Goal: Task Accomplishment & Management: Complete application form

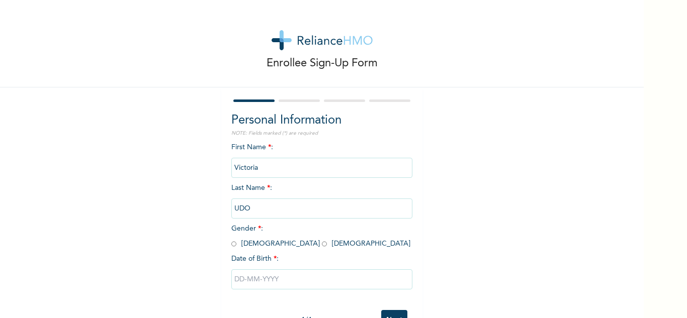
scroll to position [35, 0]
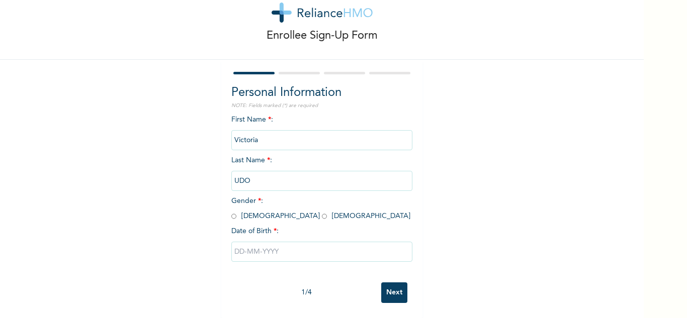
click at [322, 212] on input "radio" at bounding box center [324, 217] width 5 height 10
radio input "true"
click at [245, 242] on input "text" at bounding box center [321, 252] width 181 height 20
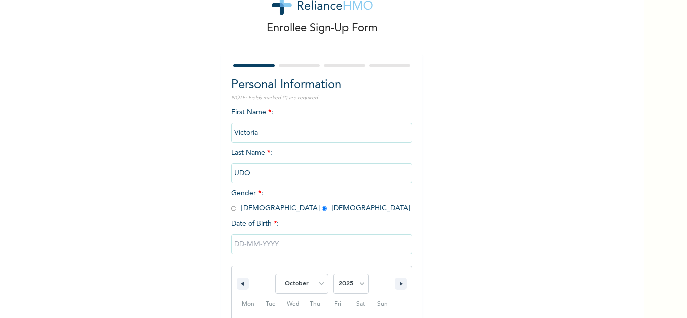
scroll to position [139, 0]
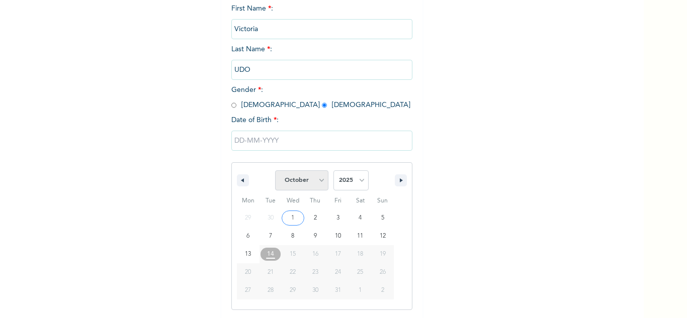
click at [309, 184] on select "January February March April May June July August September October November De…" at bounding box center [301, 181] width 53 height 20
select select "0"
click at [275, 171] on select "January February March April May June July August September October November De…" at bounding box center [301, 181] width 53 height 20
click at [354, 181] on select "2025 2024 2023 2022 2021 2020 2019 2018 2017 2016 2015 2014 2013 2012 2011 2010…" at bounding box center [351, 181] width 35 height 20
select select "1989"
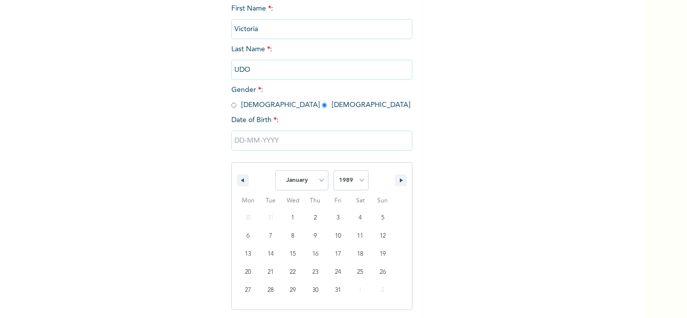
click at [334, 171] on select "2025 2024 2023 2022 2021 2020 2019 2018 2017 2016 2015 2014 2013 2012 2011 2010…" at bounding box center [351, 181] width 35 height 20
type input "[DATE]"
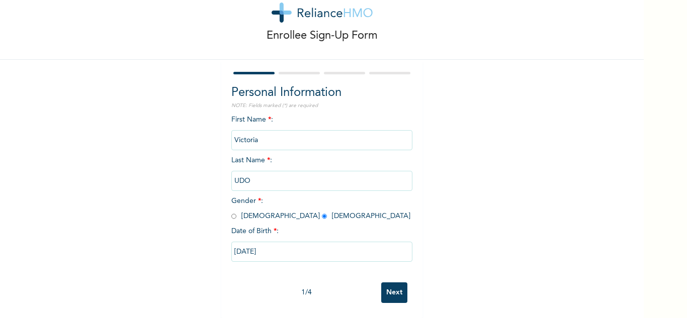
click at [381, 285] on input "Next" at bounding box center [394, 293] width 26 height 21
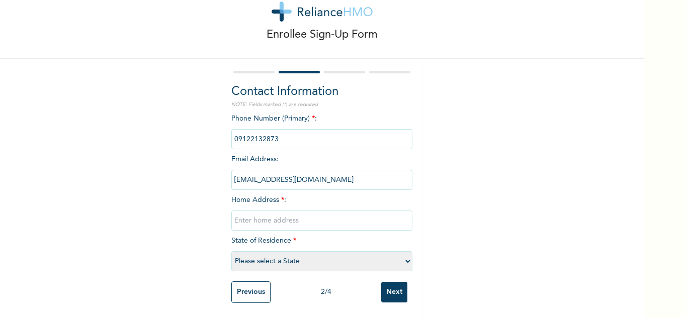
click at [287, 130] on input "phone" at bounding box center [321, 139] width 181 height 20
click at [276, 141] on input "phone" at bounding box center [321, 139] width 181 height 20
click at [298, 136] on input "phone" at bounding box center [321, 139] width 181 height 20
click at [457, 134] on div "Enrollee Sign-Up Form Contact Information NOTE: Fields marked (*) are required …" at bounding box center [322, 144] width 644 height 347
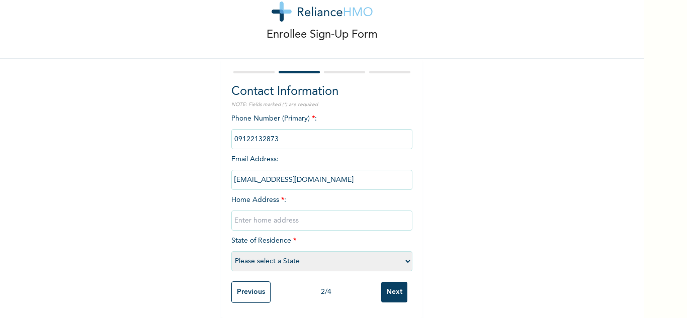
click at [275, 134] on input "phone" at bounding box center [321, 139] width 181 height 20
drag, startPoint x: 232, startPoint y: 132, endPoint x: 280, endPoint y: 131, distance: 48.3
click at [280, 131] on input "phone" at bounding box center [321, 139] width 181 height 20
drag, startPoint x: 280, startPoint y: 131, endPoint x: 475, endPoint y: 134, distance: 195.2
click at [475, 134] on div "Enrollee Sign-Up Form Contact Information NOTE: Fields marked (*) are required …" at bounding box center [322, 144] width 644 height 347
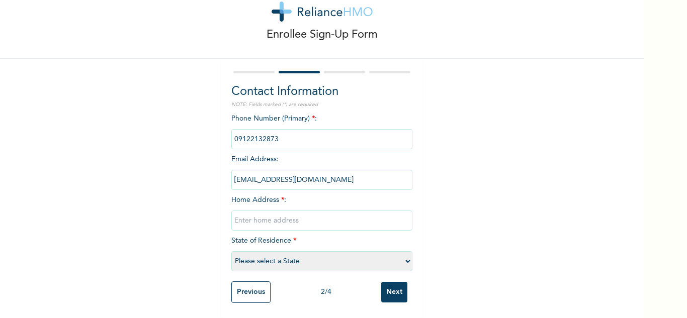
click at [247, 211] on input "text" at bounding box center [321, 221] width 181 height 20
type input "[STREET_ADDRESS]"
select select "25"
click at [388, 286] on input "Next" at bounding box center [394, 292] width 26 height 21
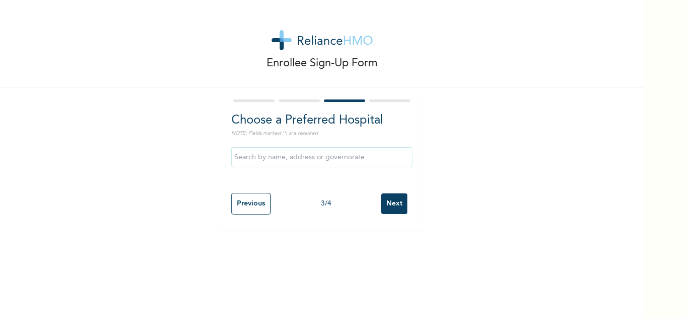
scroll to position [0, 0]
click at [247, 162] on input "text" at bounding box center [321, 157] width 181 height 20
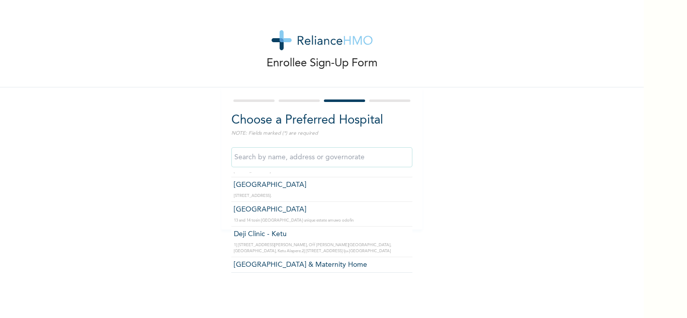
scroll to position [1409, 0]
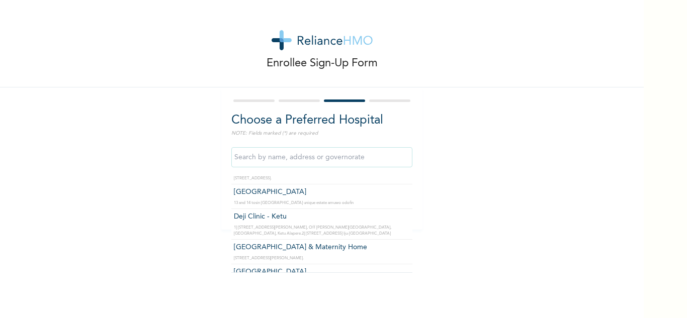
click at [301, 156] on input "text" at bounding box center [321, 157] width 181 height 20
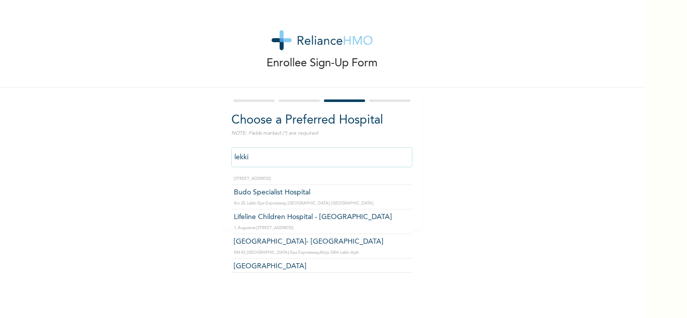
scroll to position [0, 0]
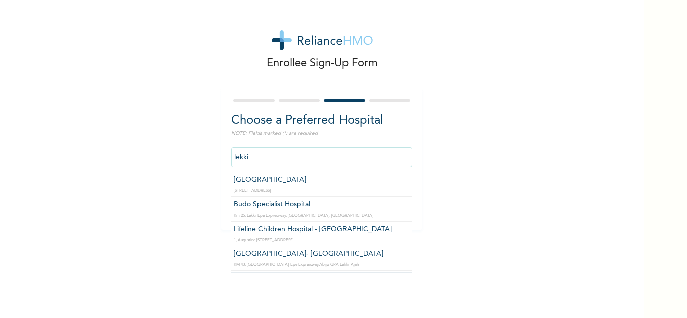
click at [257, 161] on input "lekki" at bounding box center [321, 157] width 181 height 20
click at [258, 159] on input "lekki" at bounding box center [321, 157] width 181 height 20
type input "l"
type input "[GEOGRAPHIC_DATA]"
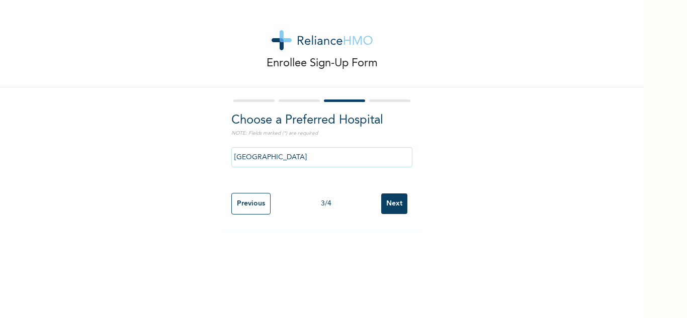
click at [388, 204] on input "Next" at bounding box center [394, 204] width 26 height 21
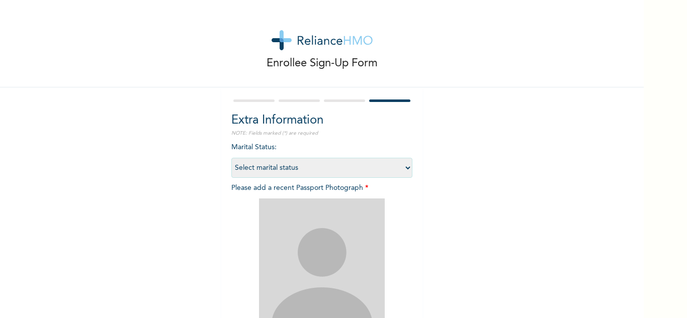
click at [403, 168] on select "Select marital status [DEMOGRAPHIC_DATA] Married [DEMOGRAPHIC_DATA] Widow/[DEMO…" at bounding box center [321, 168] width 181 height 20
select select "1"
click at [231, 158] on select "Select marital status [DEMOGRAPHIC_DATA] Married [DEMOGRAPHIC_DATA] Widow/[DEMO…" at bounding box center [321, 168] width 181 height 20
click at [541, 137] on div "Enrollee Sign-Up Form Extra Information NOTE: Fields marked (*) are required Ma…" at bounding box center [322, 216] width 644 height 433
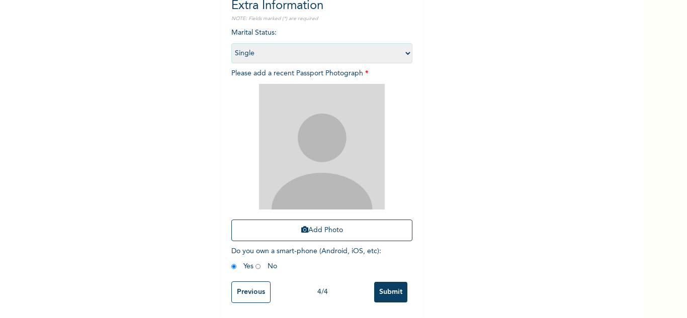
scroll to position [122, 0]
click at [500, 208] on div "Enrollee Sign-Up Form Extra Information NOTE: Fields marked (*) are required Ma…" at bounding box center [322, 101] width 644 height 433
click at [315, 220] on button "Add Photo" at bounding box center [321, 231] width 181 height 22
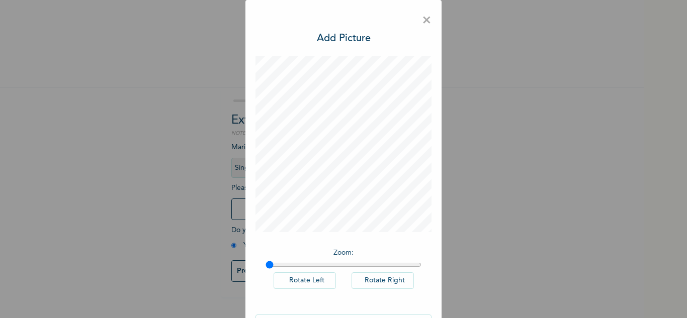
scroll to position [0, 0]
click at [422, 18] on span "×" at bounding box center [427, 20] width 10 height 21
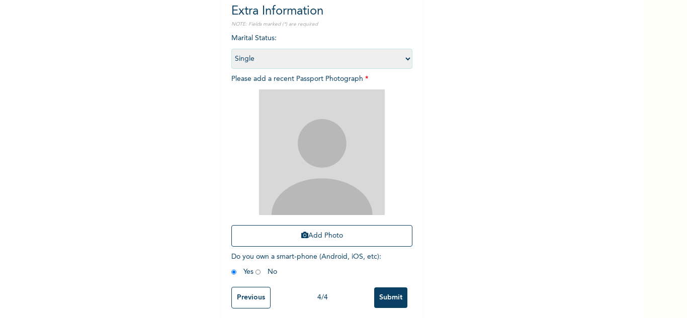
scroll to position [122, 0]
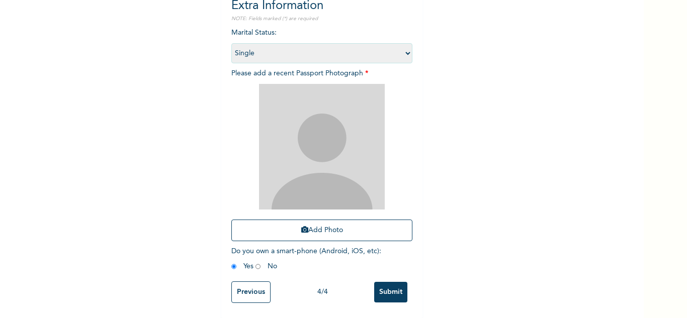
click at [631, 202] on div "Enrollee Sign-Up Form Extra Information NOTE: Fields marked (*) are required Ma…" at bounding box center [322, 101] width 644 height 433
click at [319, 220] on button "Add Photo" at bounding box center [321, 231] width 181 height 22
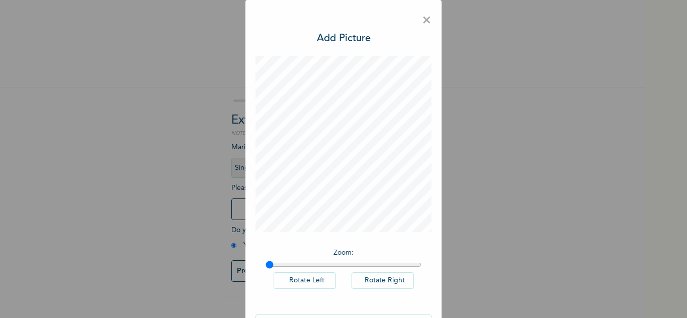
click at [426, 18] on span "×" at bounding box center [427, 20] width 10 height 21
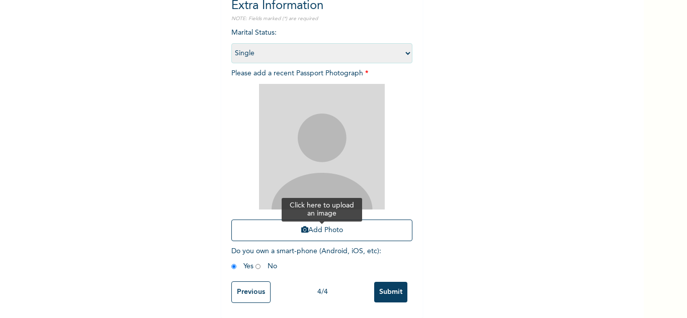
scroll to position [122, 0]
click at [314, 223] on button "Add Photo" at bounding box center [321, 231] width 181 height 22
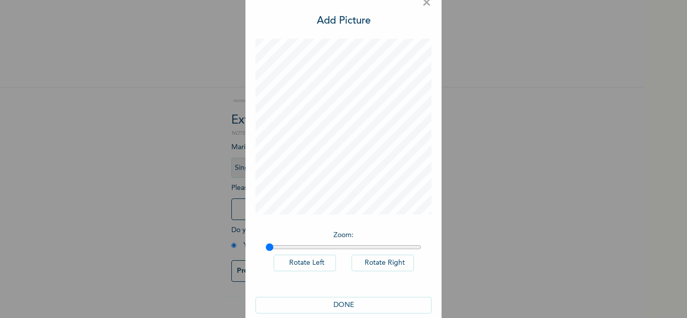
scroll to position [33, 0]
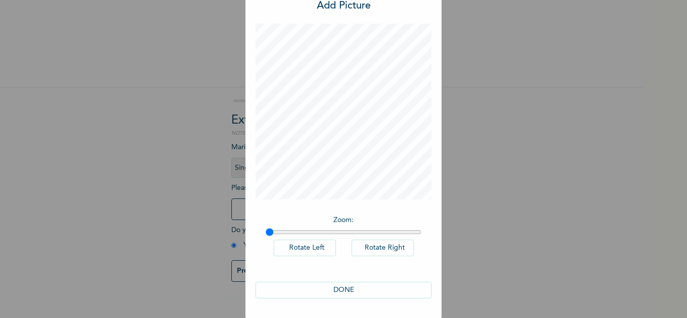
click at [340, 291] on button "DONE" at bounding box center [344, 290] width 176 height 17
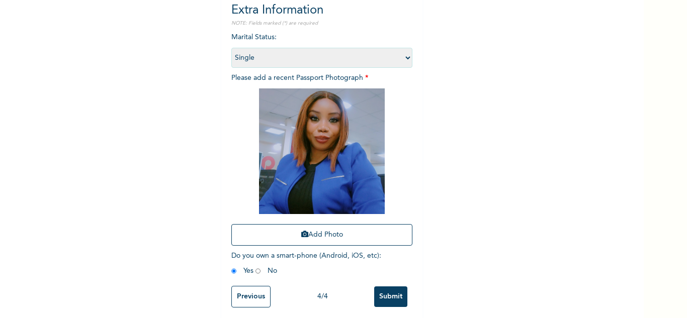
scroll to position [122, 0]
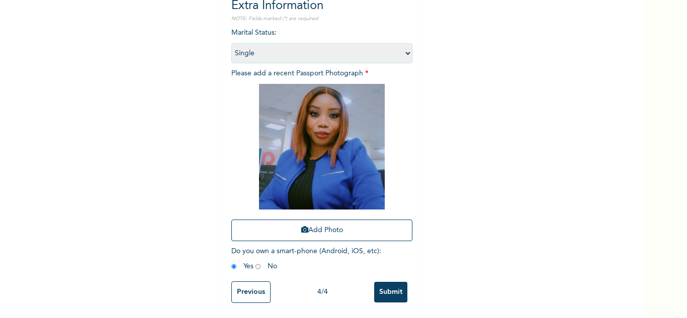
click at [383, 286] on input "Submit" at bounding box center [390, 292] width 33 height 21
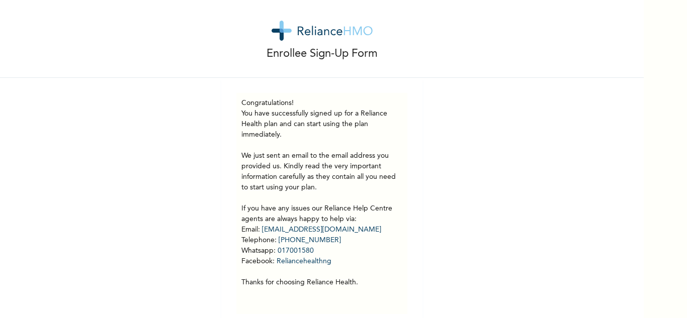
scroll to position [0, 0]
